Goal: Check status: Check status

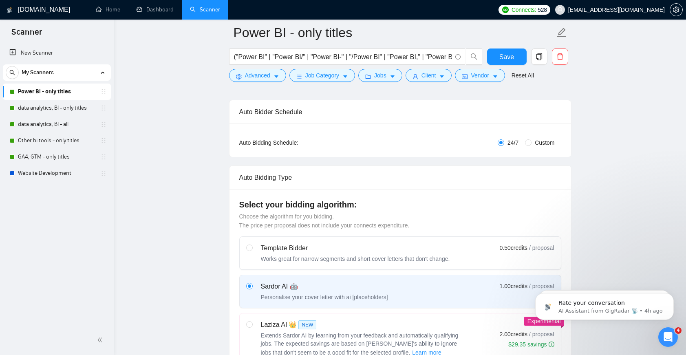
scroll to position [57, 0]
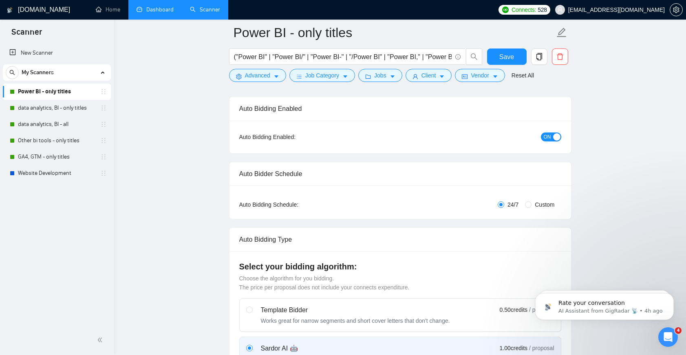
click at [155, 8] on link "Dashboard" at bounding box center [155, 9] width 37 height 7
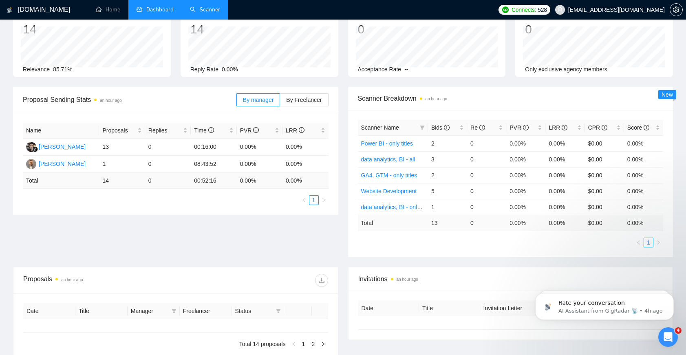
type input "[DATE]"
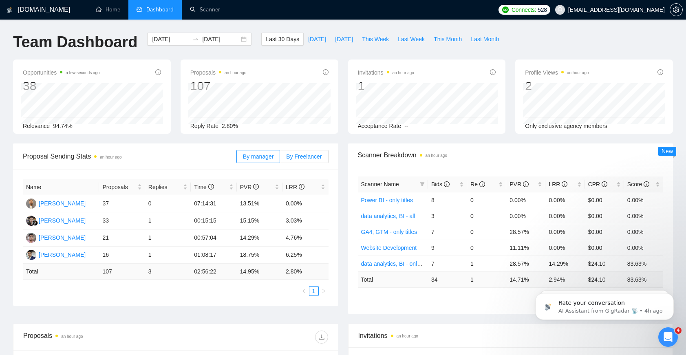
click at [312, 151] on label "By Freelancer" at bounding box center [304, 156] width 48 height 13
click at [280, 159] on input "By Freelancer" at bounding box center [280, 159] width 0 height 0
click at [304, 40] on button "[DATE]" at bounding box center [317, 39] width 27 height 13
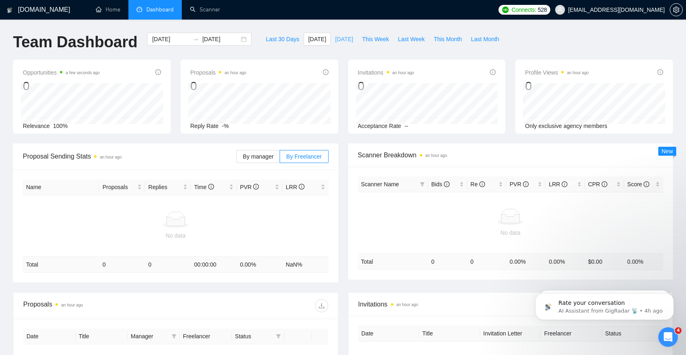
click at [335, 37] on span "[DATE]" at bounding box center [344, 39] width 18 height 9
type input "[DATE]"
